Goal: Task Accomplishment & Management: Manage account settings

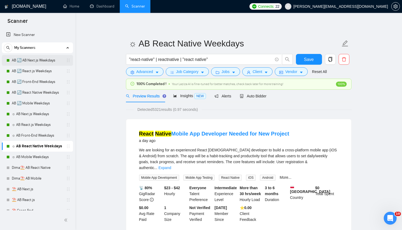
click at [39, 62] on link "AB 🔄 AB Next.js Weekdays" at bounding box center [37, 60] width 51 height 11
click at [37, 72] on link "AB 🔄 React.js Weekdays" at bounding box center [37, 71] width 51 height 11
click at [35, 82] on link "AB 🔄 Front-End Weekdays" at bounding box center [37, 82] width 51 height 11
click at [32, 91] on link "AB 🔄 React Native Weekdays" at bounding box center [37, 92] width 51 height 11
click at [28, 101] on link "AB 🔄 Mobile Weekdays" at bounding box center [37, 103] width 51 height 11
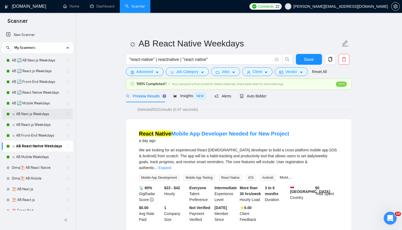
click at [28, 114] on link "☼ AB Next.js Weekdays" at bounding box center [37, 114] width 51 height 11
click at [27, 123] on link "☼ AB React.js Weekdays" at bounding box center [37, 124] width 51 height 11
click at [28, 135] on link "☼ AB Front-End Weekdays" at bounding box center [37, 135] width 51 height 11
click at [26, 147] on link "☼ AB React Native Weekdays" at bounding box center [37, 146] width 51 height 11
click at [24, 156] on link "☼ AB Mobile Weekdays" at bounding box center [37, 157] width 51 height 11
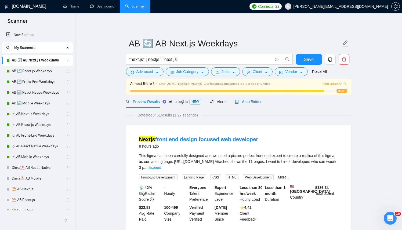
click at [252, 103] on span "Auto Bidder" at bounding box center [248, 102] width 27 height 4
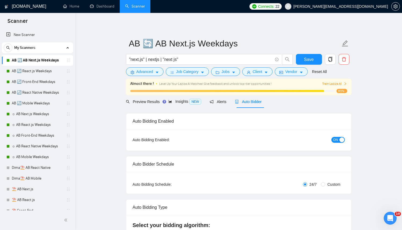
radio input "false"
radio input "true"
checkbox input "true"
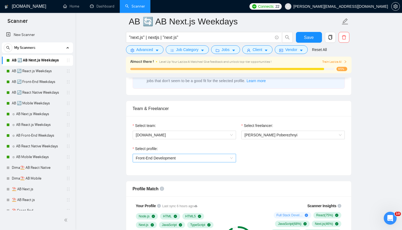
scroll to position [324, 0]
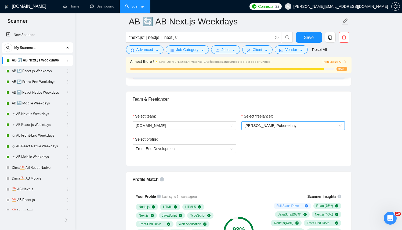
click at [269, 126] on span "Dmytro Poberezhnyi" at bounding box center [271, 125] width 53 height 4
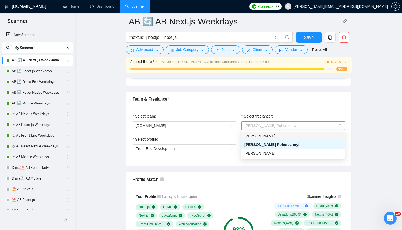
click at [260, 140] on div "Kostiantyn Berehovyi" at bounding box center [292, 136] width 103 height 9
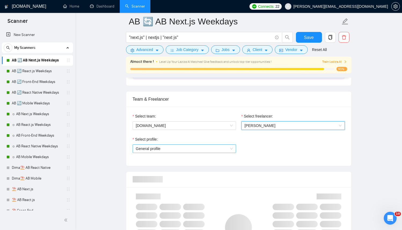
click at [205, 148] on span "General profile" at bounding box center [184, 149] width 97 height 8
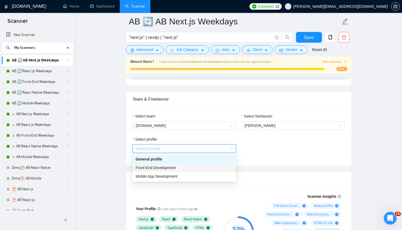
click at [172, 168] on span "Front-End Development" at bounding box center [156, 168] width 40 height 4
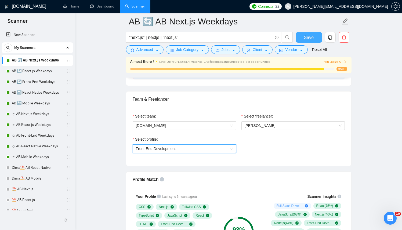
click at [310, 41] on span "Save" at bounding box center [309, 37] width 10 height 7
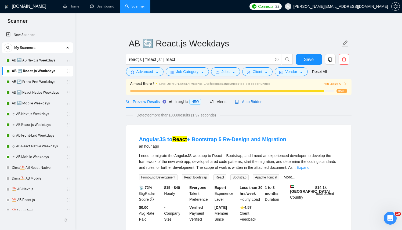
click at [254, 102] on span "Auto Bidder" at bounding box center [248, 102] width 27 height 4
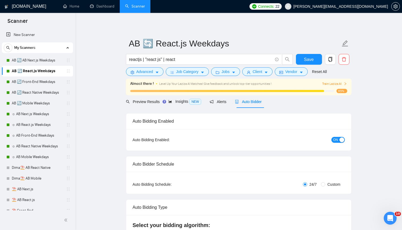
radio input "false"
radio input "true"
checkbox input "true"
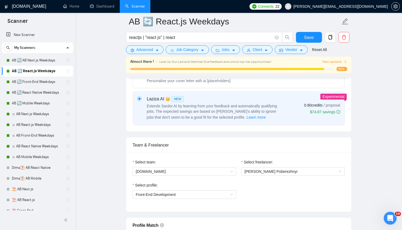
scroll to position [298, 0]
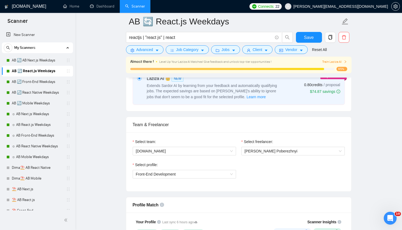
click at [270, 155] on div "Select freelancer: Dmytro Poberezhnyi" at bounding box center [293, 150] width 109 height 23
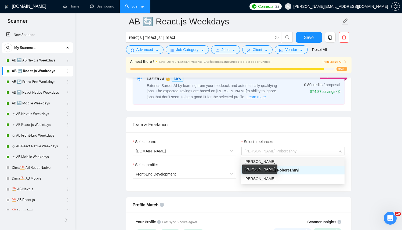
click at [266, 161] on span "Kostiantyn Berehovyi" at bounding box center [259, 161] width 31 height 4
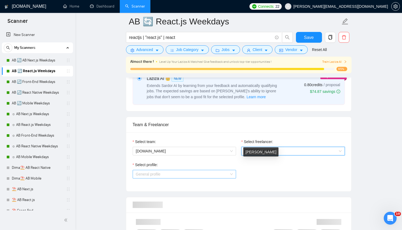
click at [191, 171] on span "General profile" at bounding box center [184, 174] width 97 height 8
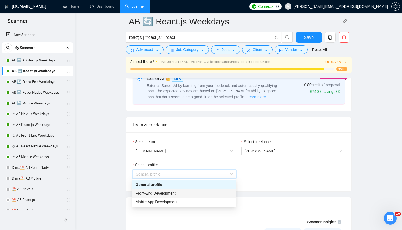
click at [172, 193] on span "Front-End Development" at bounding box center [156, 193] width 40 height 4
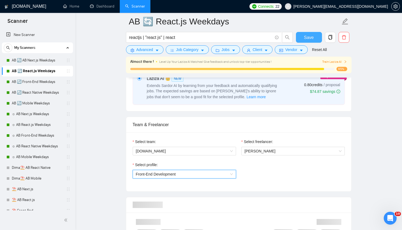
drag, startPoint x: 305, startPoint y: 39, endPoint x: 297, endPoint y: 39, distance: 8.3
click at [298, 39] on button "Save" at bounding box center [309, 37] width 26 height 11
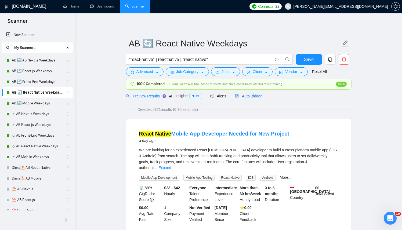
click at [259, 96] on span "Auto Bidder" at bounding box center [248, 96] width 27 height 4
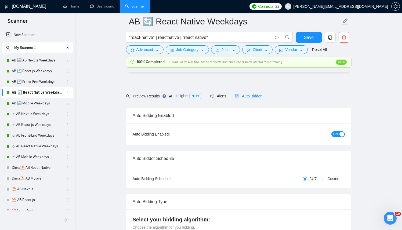
radio input "false"
radio input "true"
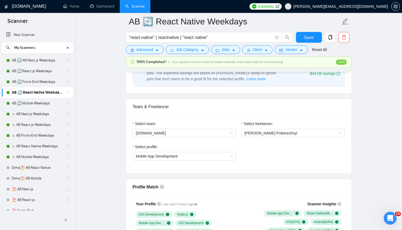
scroll to position [312, 0]
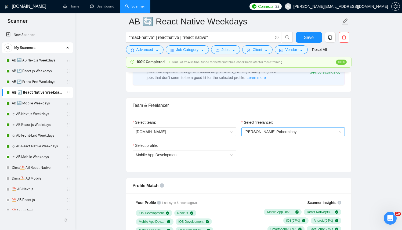
click at [266, 132] on span "[PERSON_NAME] Poberezhnyi" at bounding box center [271, 132] width 53 height 4
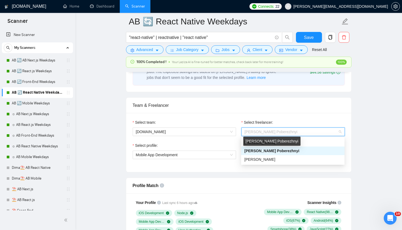
click at [260, 142] on div "[PERSON_NAME] Poberezhnyi" at bounding box center [271, 141] width 57 height 9
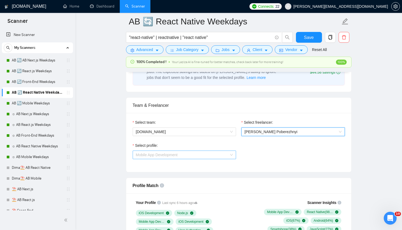
click at [184, 153] on span "Mobile App Development" at bounding box center [184, 155] width 97 height 8
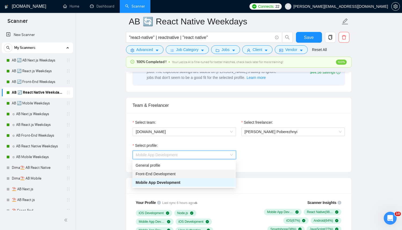
click at [165, 175] on span "Front-End Development" at bounding box center [156, 174] width 40 height 4
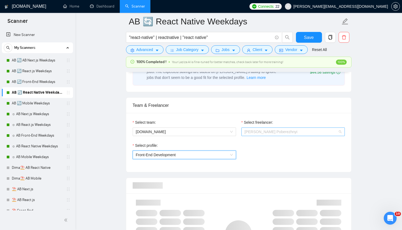
click at [269, 132] on span "[PERSON_NAME] Poberezhnyi" at bounding box center [271, 132] width 53 height 4
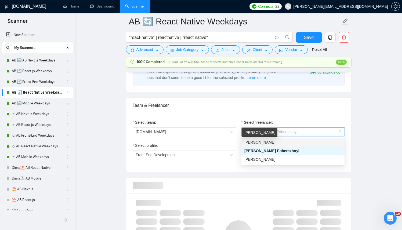
click at [266, 141] on span "[PERSON_NAME]" at bounding box center [259, 142] width 31 height 4
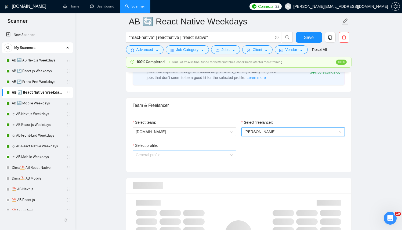
click at [152, 156] on span "General profile" at bounding box center [184, 155] width 97 height 8
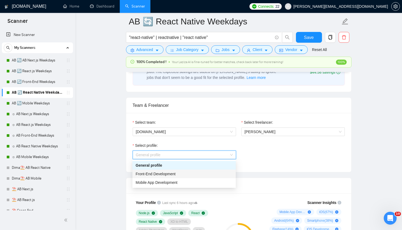
click at [154, 173] on span "Front-End Development" at bounding box center [156, 174] width 40 height 4
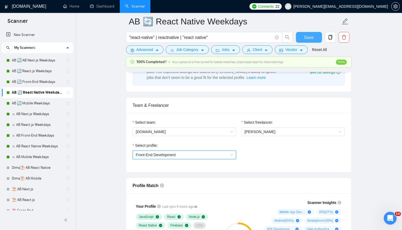
click at [314, 40] on button "Save" at bounding box center [309, 37] width 26 height 11
drag, startPoint x: 165, startPoint y: 151, endPoint x: 164, endPoint y: 154, distance: 2.7
click at [165, 151] on span "Front-End Development" at bounding box center [184, 155] width 97 height 8
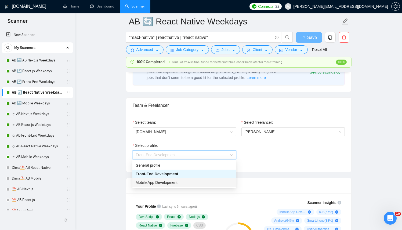
click at [160, 183] on span "Mobile App Development" at bounding box center [157, 182] width 42 height 4
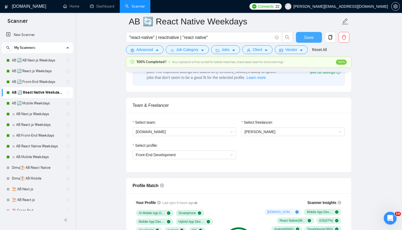
click at [305, 39] on span "Save" at bounding box center [309, 37] width 10 height 7
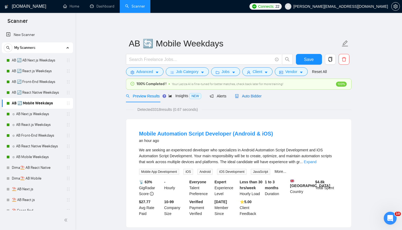
click at [250, 96] on span "Auto Bidder" at bounding box center [248, 96] width 27 height 4
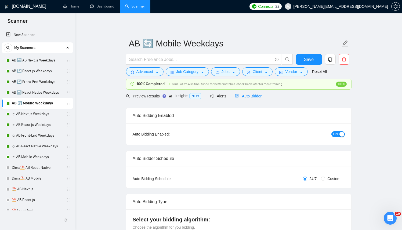
radio input "false"
radio input "true"
checkbox input "true"
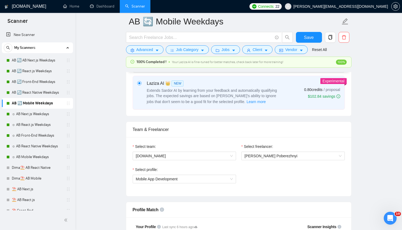
scroll to position [290, 0]
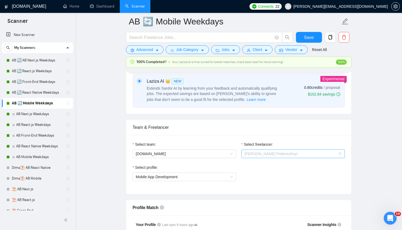
click at [262, 155] on span "[PERSON_NAME] Poberezhnyi" at bounding box center [271, 154] width 53 height 4
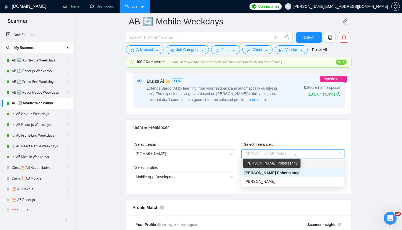
click at [312, 166] on div "[PERSON_NAME]" at bounding box center [292, 164] width 97 height 6
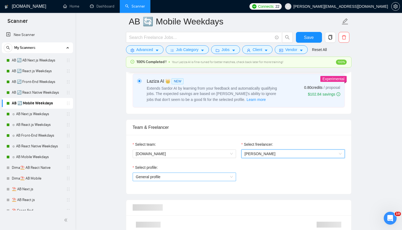
click at [181, 176] on span "General profile" at bounding box center [184, 177] width 97 height 8
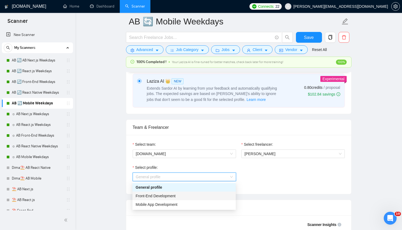
click at [171, 199] on div "Front-End Development" at bounding box center [183, 196] width 103 height 9
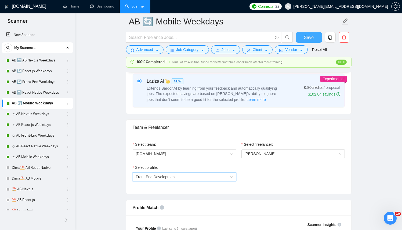
click at [310, 40] on span "Save" at bounding box center [309, 37] width 10 height 7
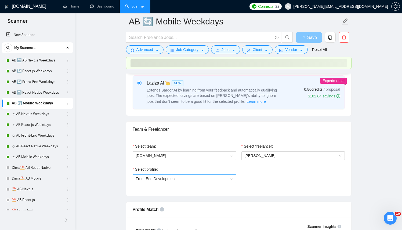
click at [170, 180] on span "Front-End Development" at bounding box center [156, 179] width 40 height 4
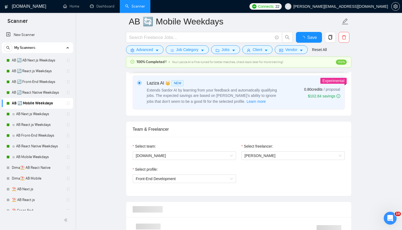
checkbox input "true"
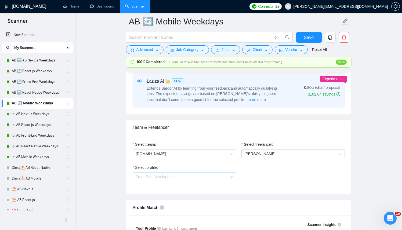
click at [180, 179] on span "Front-End Development" at bounding box center [184, 177] width 97 height 8
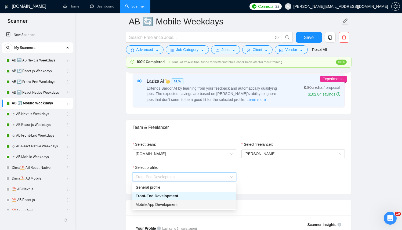
click at [156, 203] on span "Mobile App Development" at bounding box center [157, 204] width 42 height 4
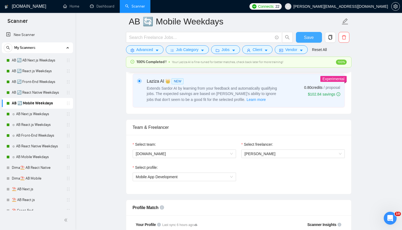
click at [301, 40] on button "Save" at bounding box center [309, 37] width 26 height 11
click at [304, 36] on span "Save" at bounding box center [309, 37] width 10 height 7
checkbox input "true"
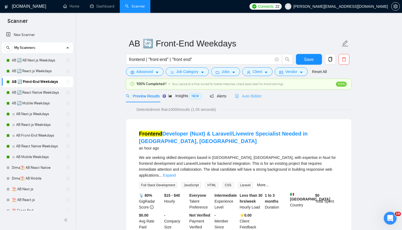
click at [259, 92] on div "Auto Bidder" at bounding box center [248, 96] width 27 height 13
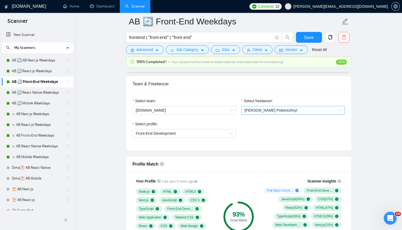
scroll to position [335, 0]
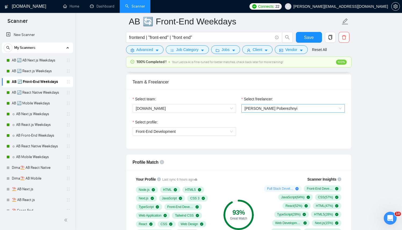
click at [278, 108] on span "[PERSON_NAME] Poberezhnyi" at bounding box center [271, 108] width 53 height 4
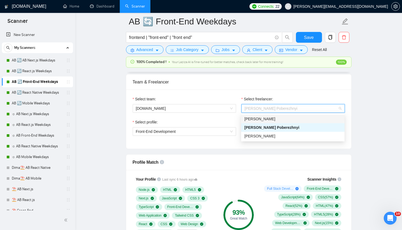
click at [261, 121] on div "[PERSON_NAME]" at bounding box center [292, 119] width 97 height 6
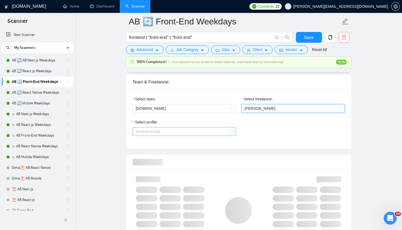
click at [180, 133] on span "General profile" at bounding box center [184, 132] width 97 height 8
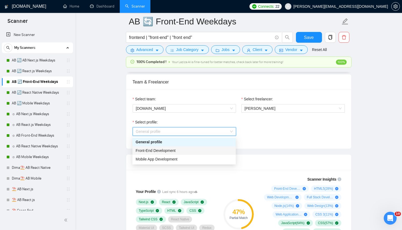
click at [164, 153] on div "Front-End Development" at bounding box center [184, 151] width 97 height 6
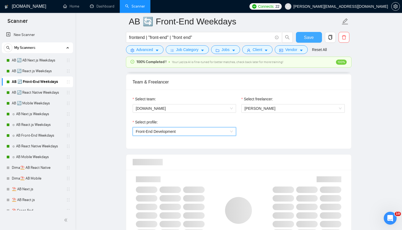
click at [304, 37] on span "Save" at bounding box center [309, 37] width 10 height 7
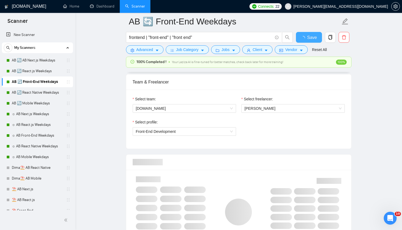
checkbox input "true"
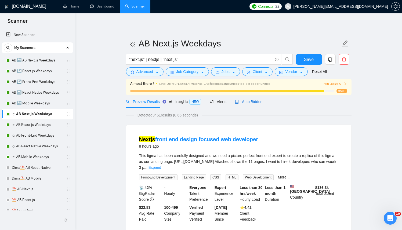
click at [258, 99] on div "Auto Bidder" at bounding box center [248, 102] width 27 height 6
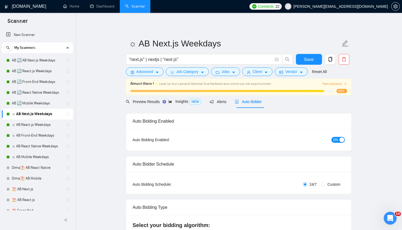
radio input "false"
radio input "true"
checkbox input "true"
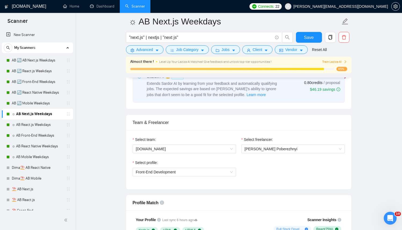
scroll to position [300, 0]
click at [267, 148] on span "[PERSON_NAME] Poberezhnyi" at bounding box center [271, 149] width 53 height 4
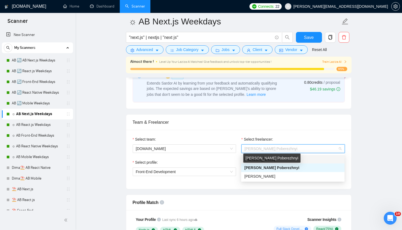
click at [300, 158] on div "[PERSON_NAME]" at bounding box center [292, 159] width 97 height 6
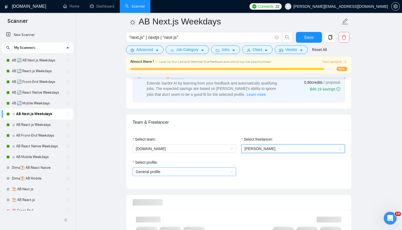
click at [198, 167] on div "Select profile:" at bounding box center [184, 163] width 103 height 8
click at [192, 170] on span "General profile" at bounding box center [184, 172] width 97 height 8
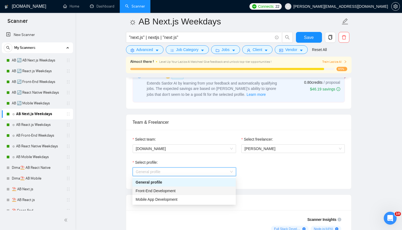
click at [172, 192] on span "Front-End Development" at bounding box center [156, 191] width 40 height 4
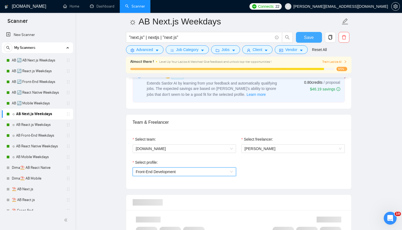
click at [310, 37] on span "Save" at bounding box center [309, 37] width 10 height 7
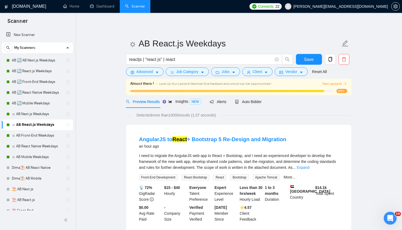
click at [266, 100] on div "Preview Results Insights NEW Alerts Auto Bidder" at bounding box center [239, 101] width 226 height 13
click at [258, 100] on span "Auto Bidder" at bounding box center [248, 102] width 27 height 4
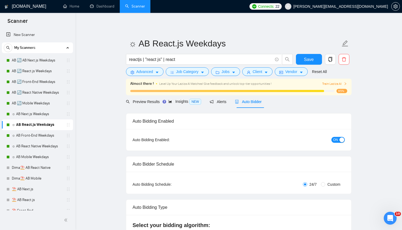
radio input "false"
radio input "true"
checkbox input "true"
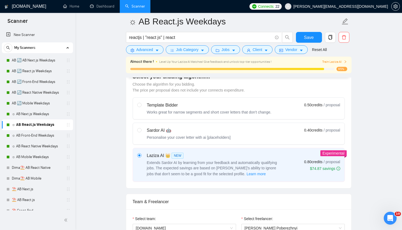
scroll to position [296, 0]
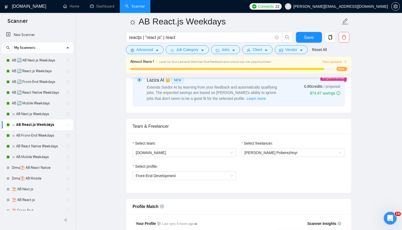
click at [291, 158] on div "Select freelancer: [PERSON_NAME]" at bounding box center [293, 151] width 109 height 23
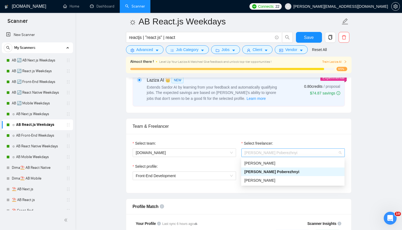
click at [282, 153] on span "[PERSON_NAME] Poberezhnyi" at bounding box center [293, 153] width 97 height 8
click at [262, 165] on span "[PERSON_NAME]" at bounding box center [259, 163] width 31 height 4
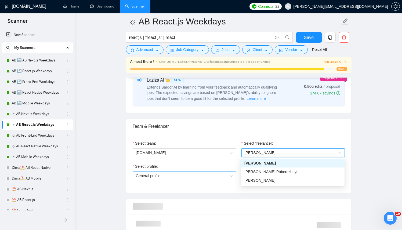
click at [187, 174] on span "General profile" at bounding box center [184, 176] width 97 height 8
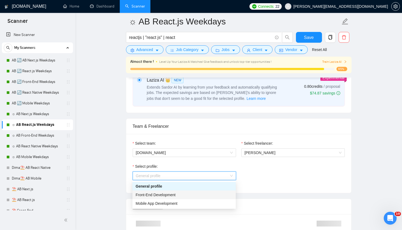
click at [163, 197] on span "Front-End Development" at bounding box center [156, 195] width 40 height 4
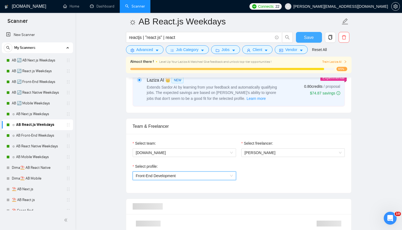
click at [317, 35] on button "Save" at bounding box center [309, 37] width 26 height 11
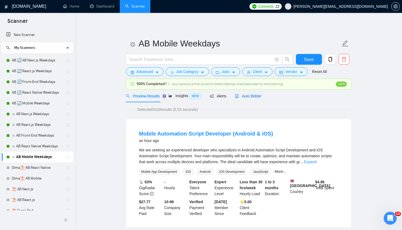
click at [238, 95] on icon "robot" at bounding box center [237, 96] width 4 height 4
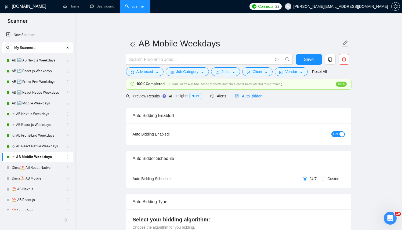
radio input "false"
radio input "true"
checkbox input "true"
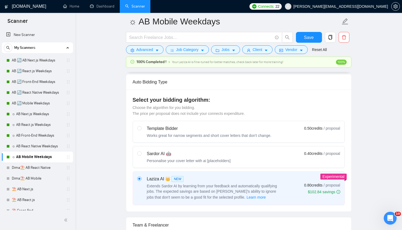
scroll to position [291, 0]
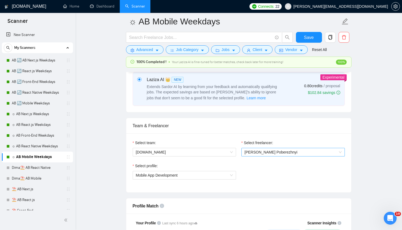
click at [243, 156] on div "Select freelancer: Dmytro Poberezhnyi" at bounding box center [293, 151] width 109 height 23
click at [247, 152] on span "[PERSON_NAME] Poberezhnyi" at bounding box center [271, 152] width 53 height 4
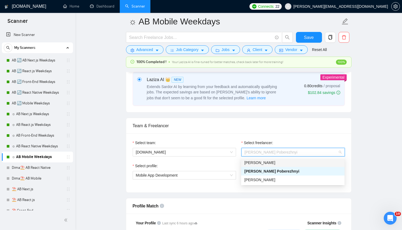
click at [266, 163] on span "[PERSON_NAME]" at bounding box center [259, 163] width 31 height 4
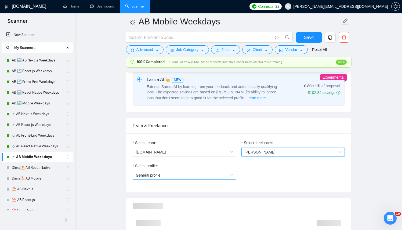
click at [206, 175] on span "General profile" at bounding box center [184, 175] width 97 height 8
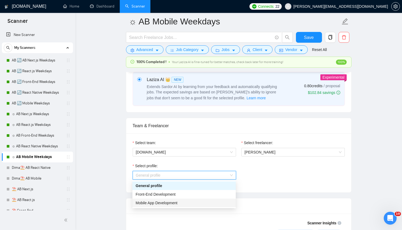
click at [174, 200] on div "Mobile App Development" at bounding box center [184, 203] width 97 height 6
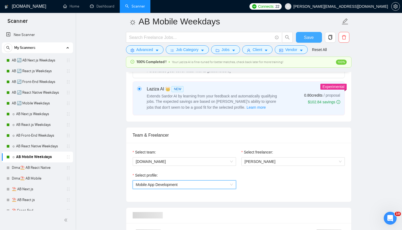
scroll to position [278, 0]
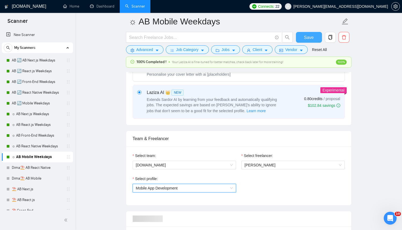
click at [305, 35] on span "Save" at bounding box center [309, 37] width 10 height 7
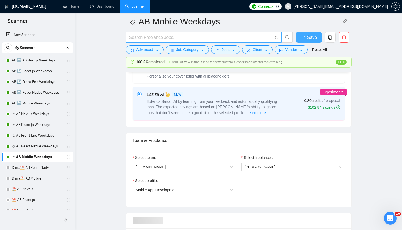
checkbox input "true"
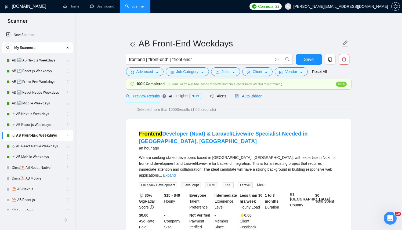
click at [243, 96] on span "Auto Bidder" at bounding box center [248, 96] width 27 height 4
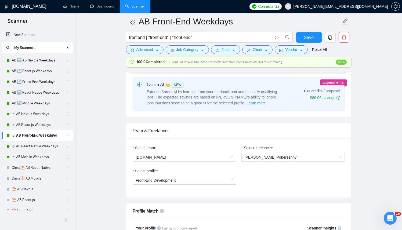
scroll to position [290, 0]
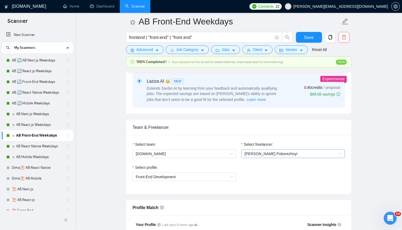
click at [257, 154] on span "[PERSON_NAME] Poberezhnyi" at bounding box center [271, 154] width 53 height 4
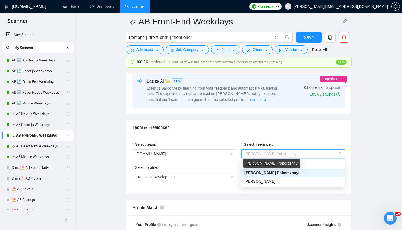
click at [281, 165] on div "[PERSON_NAME] Poberezhnyi" at bounding box center [271, 163] width 57 height 9
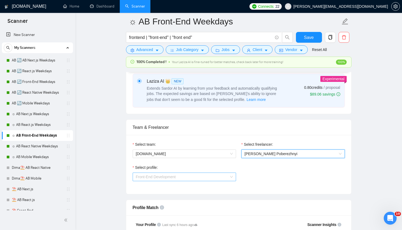
click at [184, 177] on span "Front-End Development" at bounding box center [184, 177] width 97 height 8
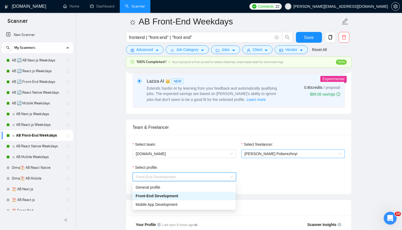
click at [266, 157] on span "[PERSON_NAME] Poberezhnyi" at bounding box center [293, 154] width 97 height 8
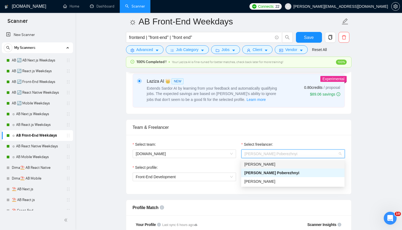
click at [261, 164] on span "[PERSON_NAME]" at bounding box center [259, 164] width 31 height 4
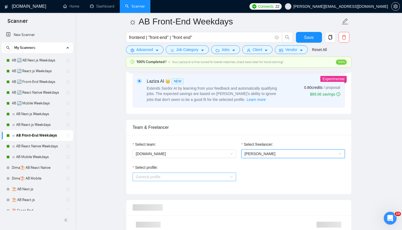
click at [212, 180] on span "General profile" at bounding box center [184, 177] width 97 height 8
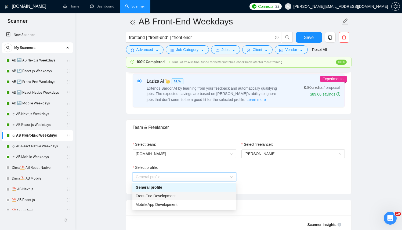
click at [170, 198] on div "Front-End Development" at bounding box center [184, 196] width 97 height 6
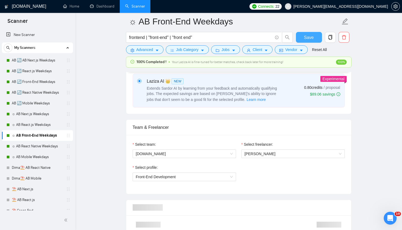
click at [315, 39] on button "Save" at bounding box center [309, 37] width 26 height 11
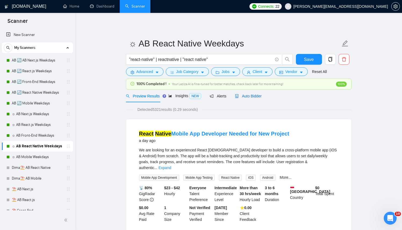
drag, startPoint x: 250, startPoint y: 96, endPoint x: 252, endPoint y: 98, distance: 2.8
click at [250, 96] on span "Auto Bidder" at bounding box center [248, 96] width 27 height 4
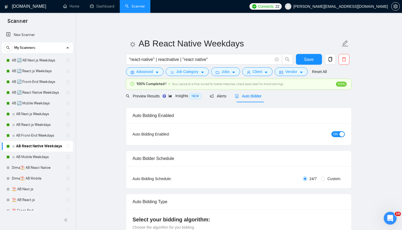
radio input "false"
radio input "true"
checkbox input "true"
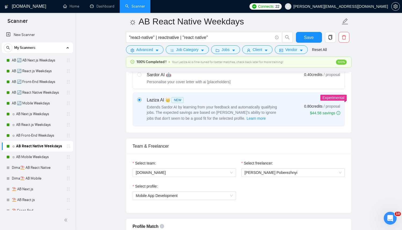
scroll to position [274, 0]
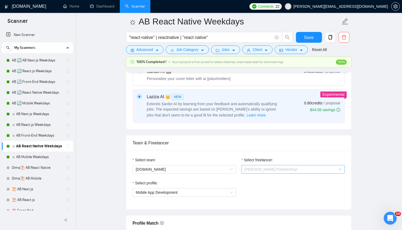
click at [263, 169] on span "[PERSON_NAME] Poberezhnyi" at bounding box center [271, 169] width 53 height 4
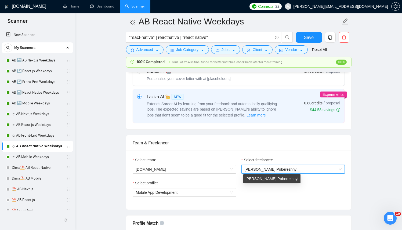
click at [255, 181] on div "[PERSON_NAME] Poberezhnyi" at bounding box center [271, 178] width 57 height 9
click at [207, 191] on span "Mobile App Development" at bounding box center [184, 192] width 97 height 8
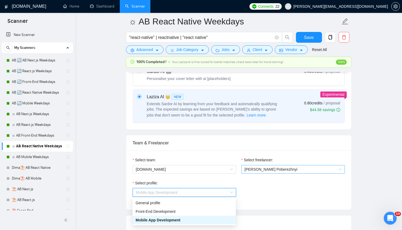
click at [274, 173] on span "[PERSON_NAME] Poberezhnyi" at bounding box center [293, 169] width 97 height 8
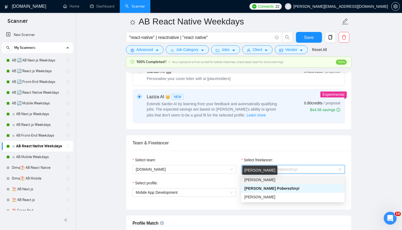
click at [269, 180] on span "[PERSON_NAME]" at bounding box center [259, 180] width 31 height 4
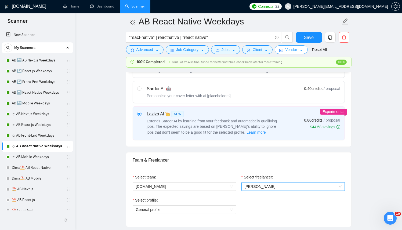
scroll to position [251, 0]
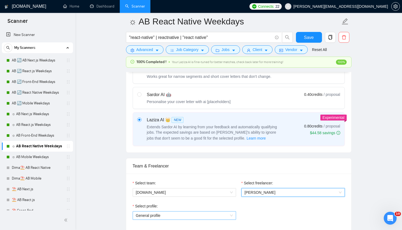
click at [164, 212] on span "General profile" at bounding box center [184, 216] width 97 height 8
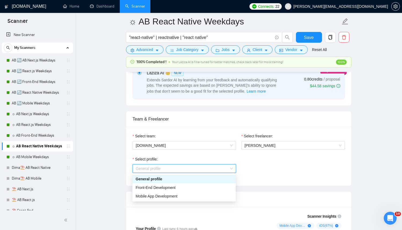
scroll to position [302, 0]
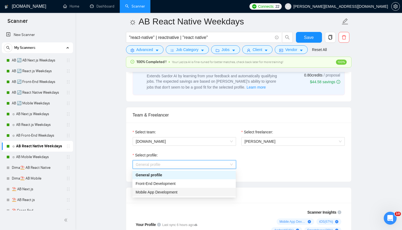
click at [173, 194] on span "Mobile App Development" at bounding box center [157, 192] width 42 height 4
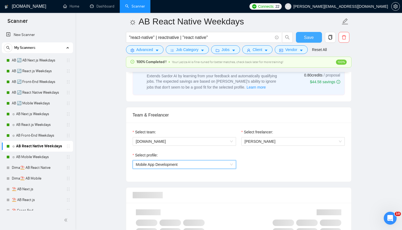
click at [310, 42] on button "Save" at bounding box center [309, 37] width 26 height 11
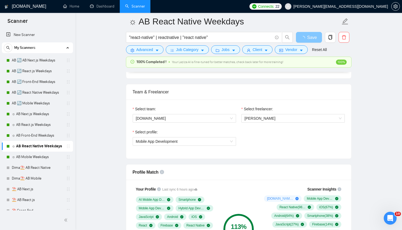
scroll to position [348, 0]
